Goal: Information Seeking & Learning: Learn about a topic

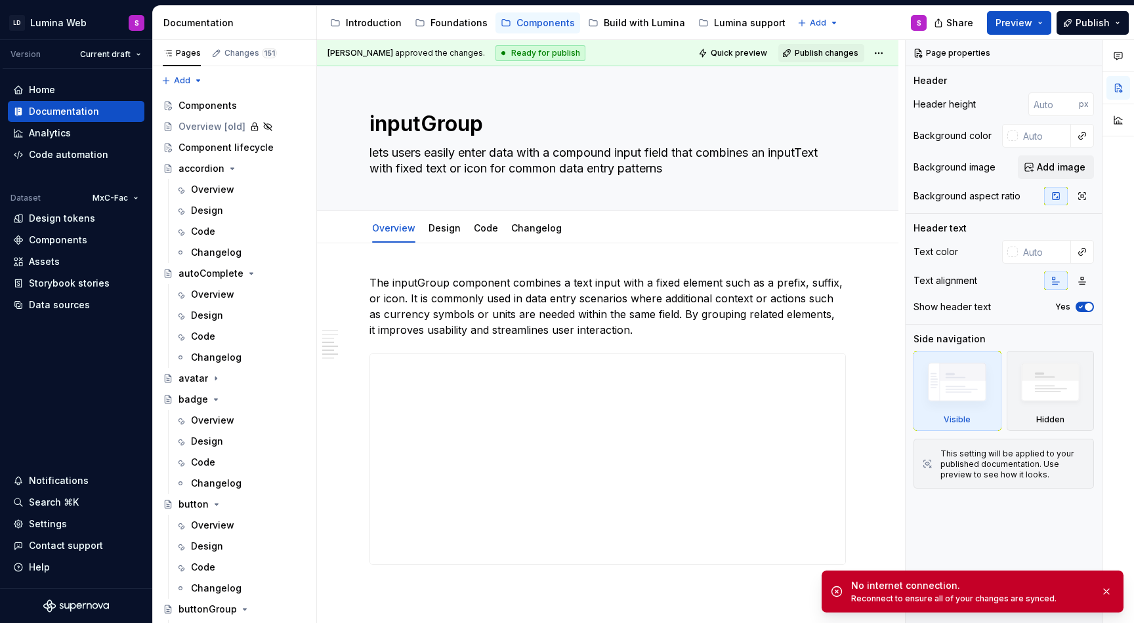
type textarea "*"
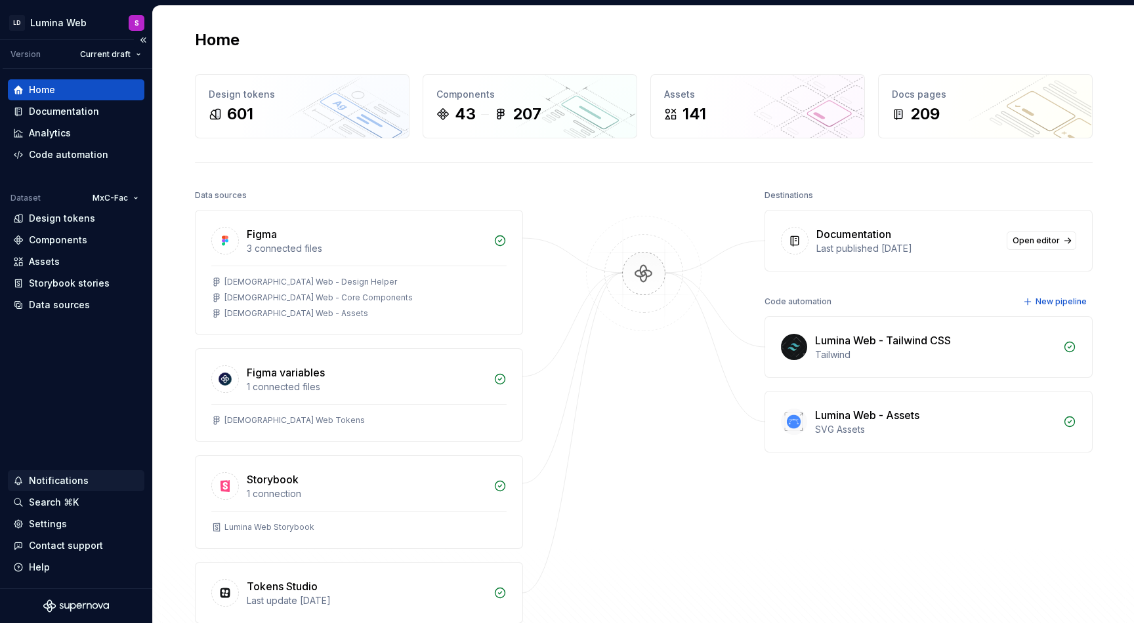
click at [56, 480] on div "Notifications" at bounding box center [59, 481] width 60 height 13
click at [51, 114] on html "LD Lumina Web S Version Current draft Home Documentation Analytics Code automat…" at bounding box center [567, 311] width 1134 height 623
click at [56, 112] on div "Documentation" at bounding box center [64, 111] width 70 height 13
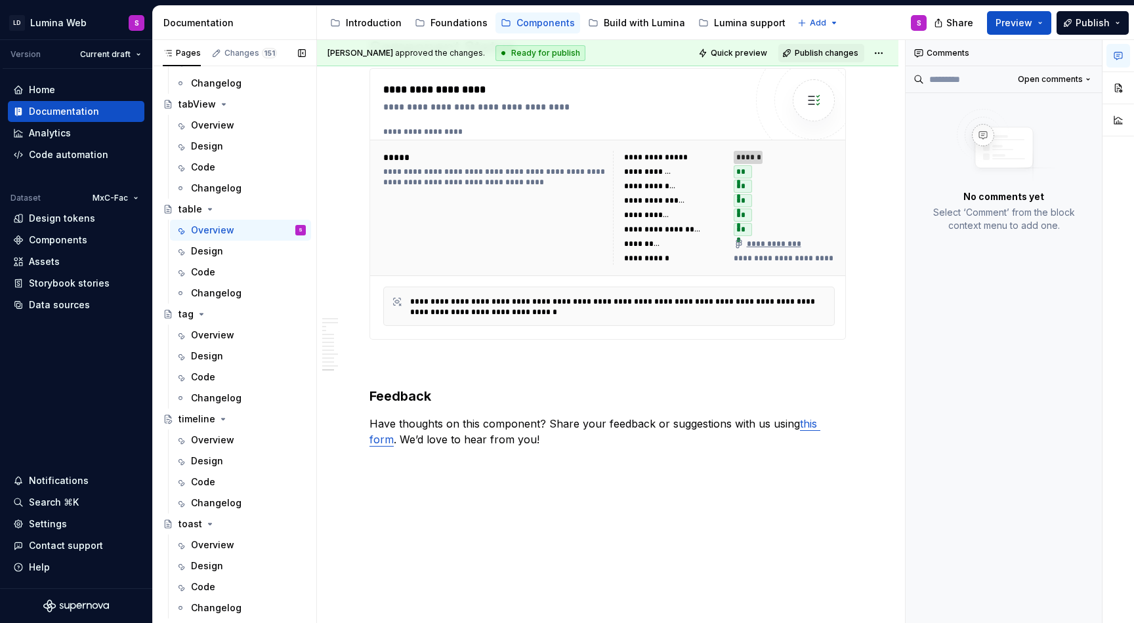
scroll to position [3501, 0]
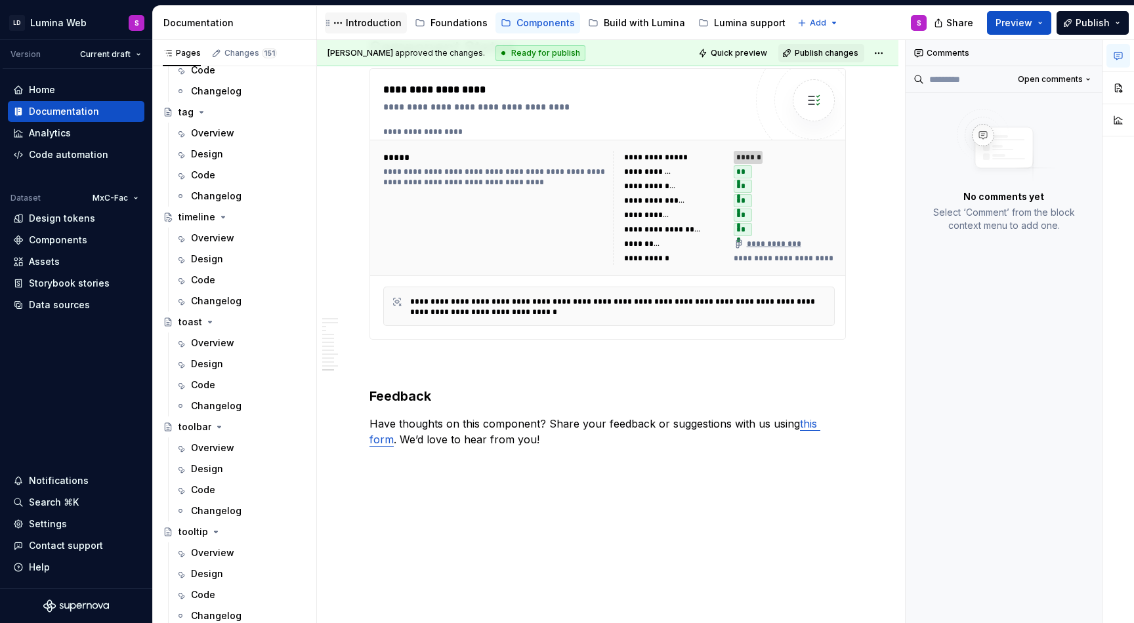
click at [377, 26] on div "Introduction" at bounding box center [374, 22] width 56 height 13
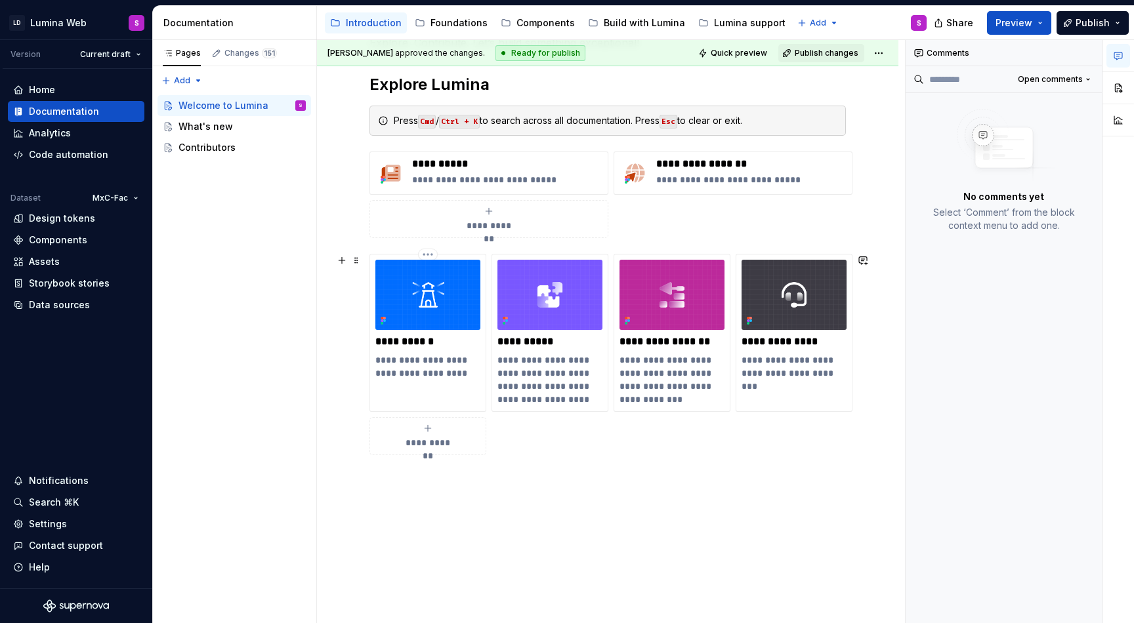
scroll to position [320, 0]
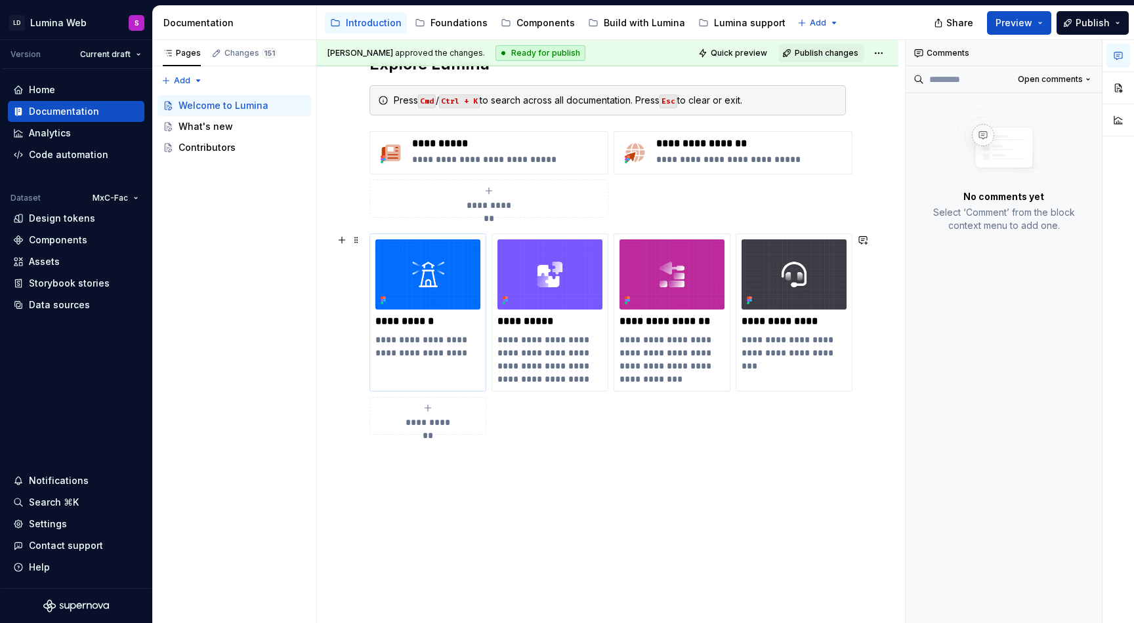
type textarea "*"
